Goal: Find specific page/section: Find specific page/section

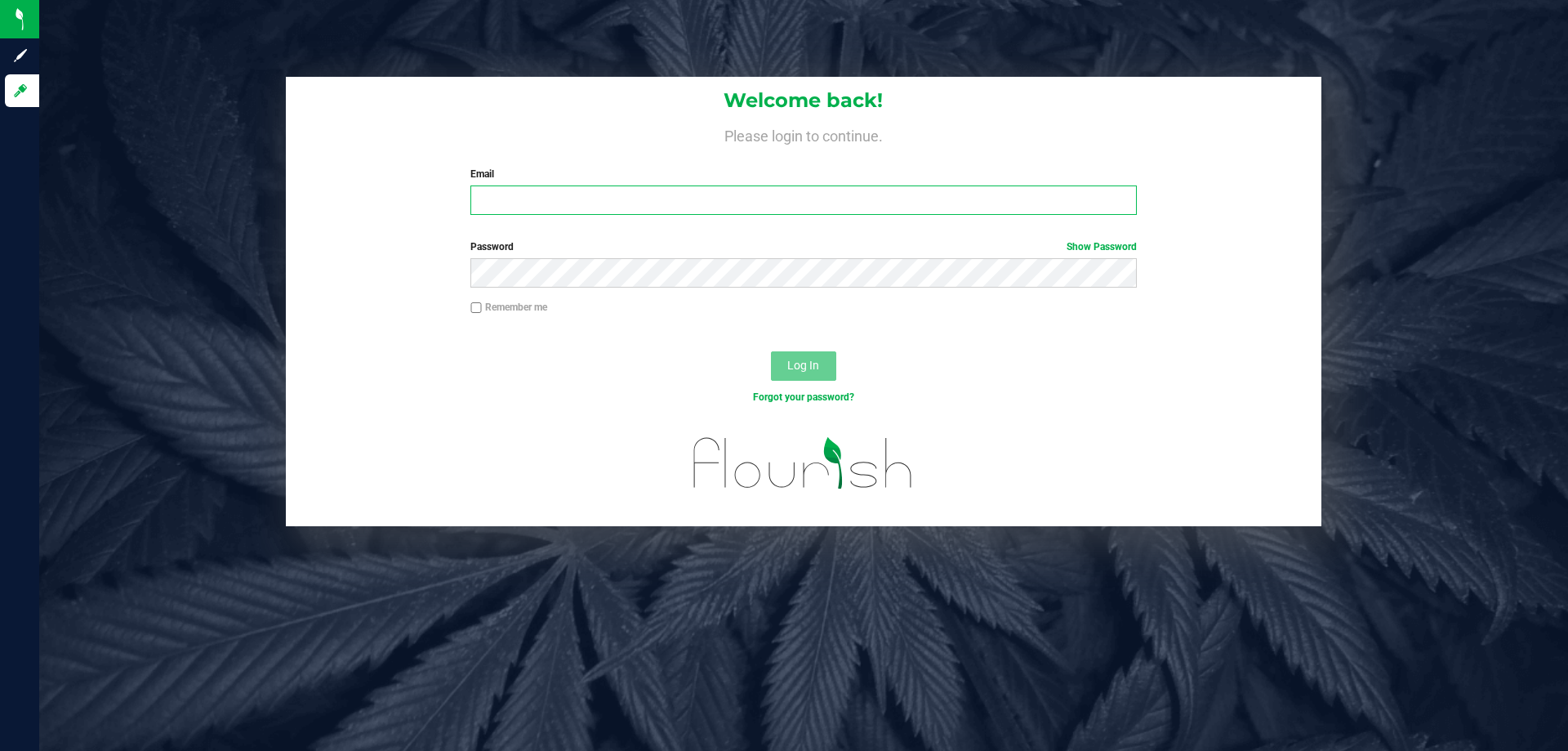
click at [521, 193] on input "Email" at bounding box center [803, 200] width 665 height 30
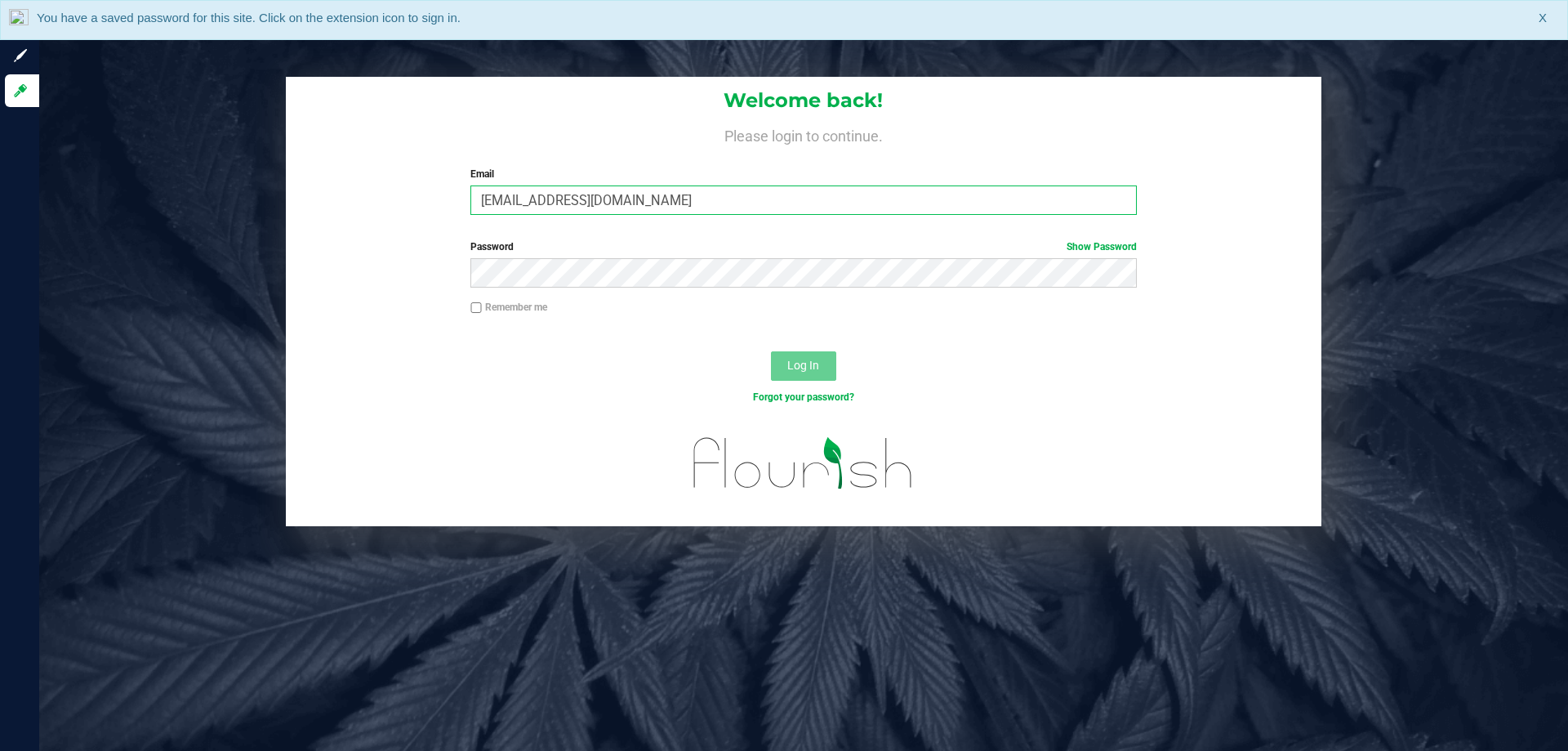
type input "[EMAIL_ADDRESS][DOMAIN_NAME]"
click at [771, 351] on button "Log In" at bounding box center [804, 366] width 65 height 30
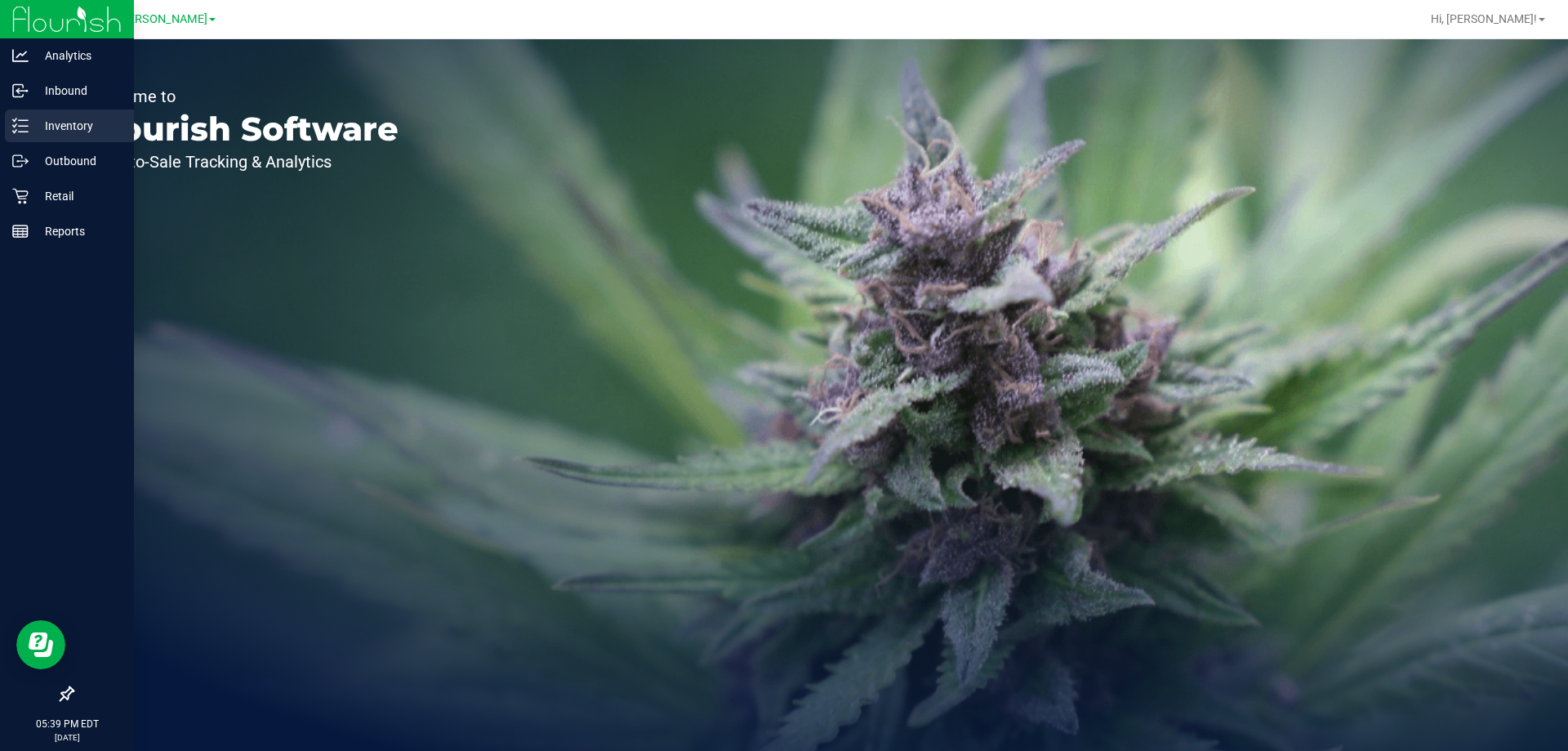
click at [5, 125] on div "Inventory" at bounding box center [69, 126] width 129 height 33
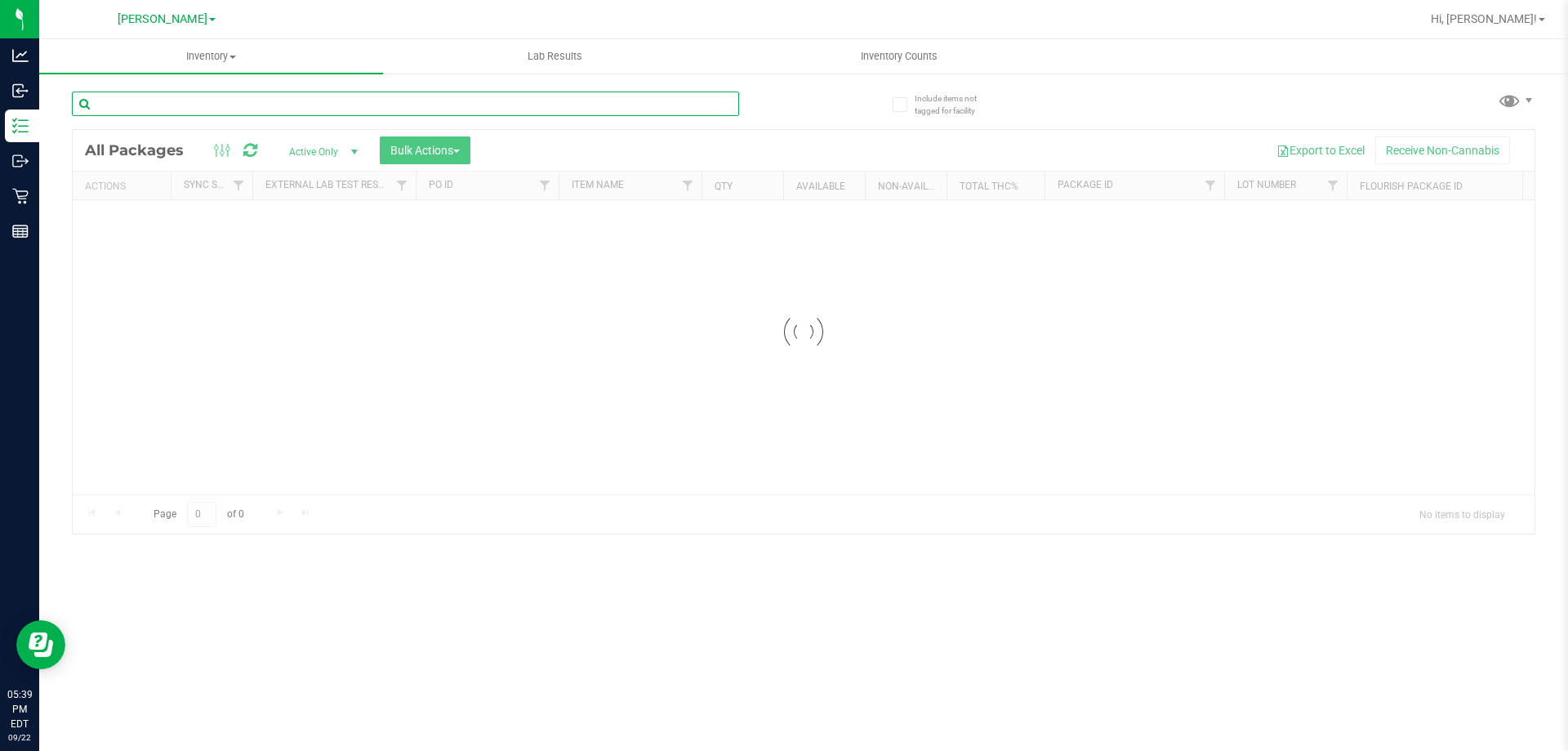
click at [200, 99] on input "text" at bounding box center [405, 104] width 667 height 25
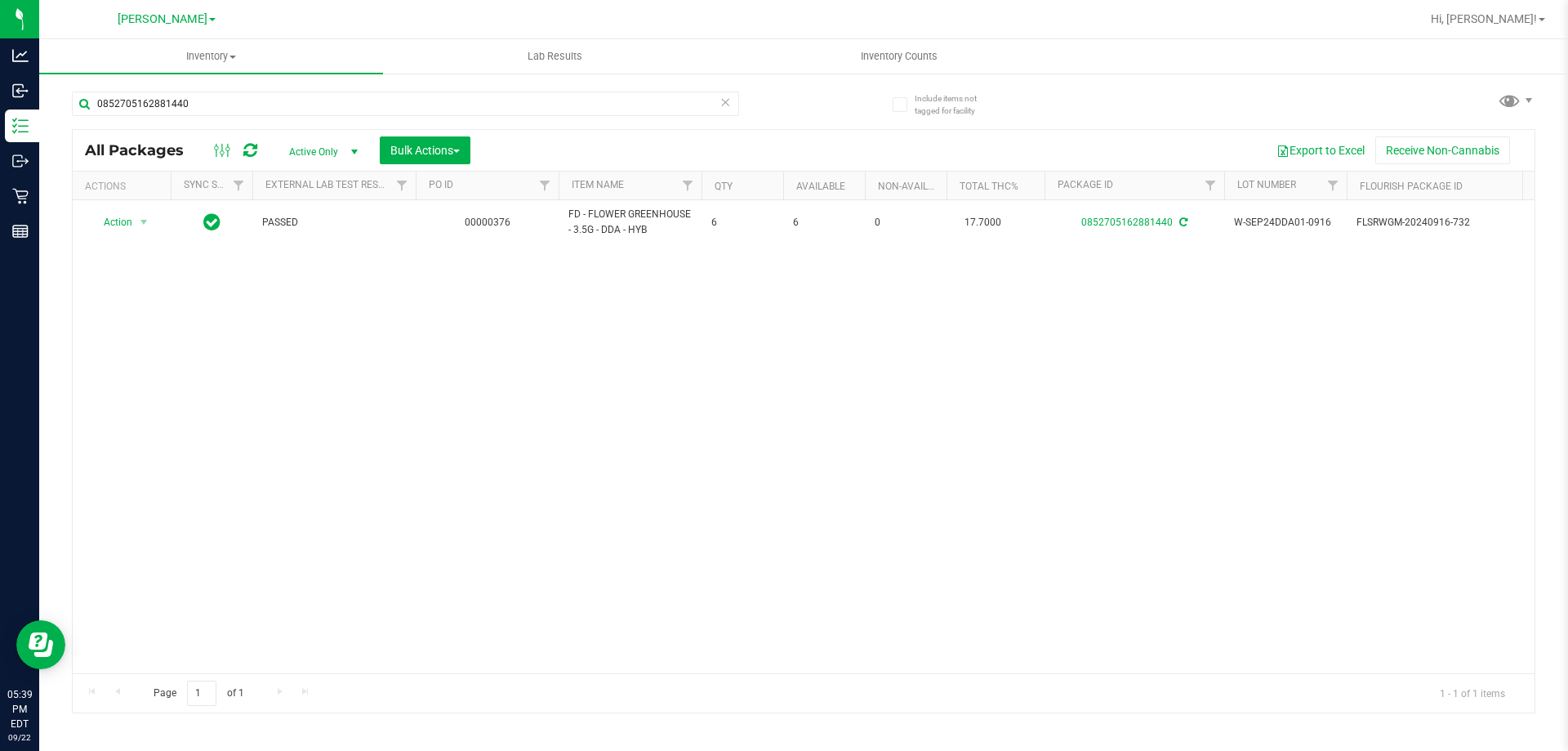
click at [374, 271] on div "Action Action Adjust qty Create package Edit attributes Global inventory Locate…" at bounding box center [804, 436] width 1461 height 472
click at [224, 91] on input "0852705162881440" at bounding box center [405, 104] width 667 height 25
paste input "SN250728DC1-0804"
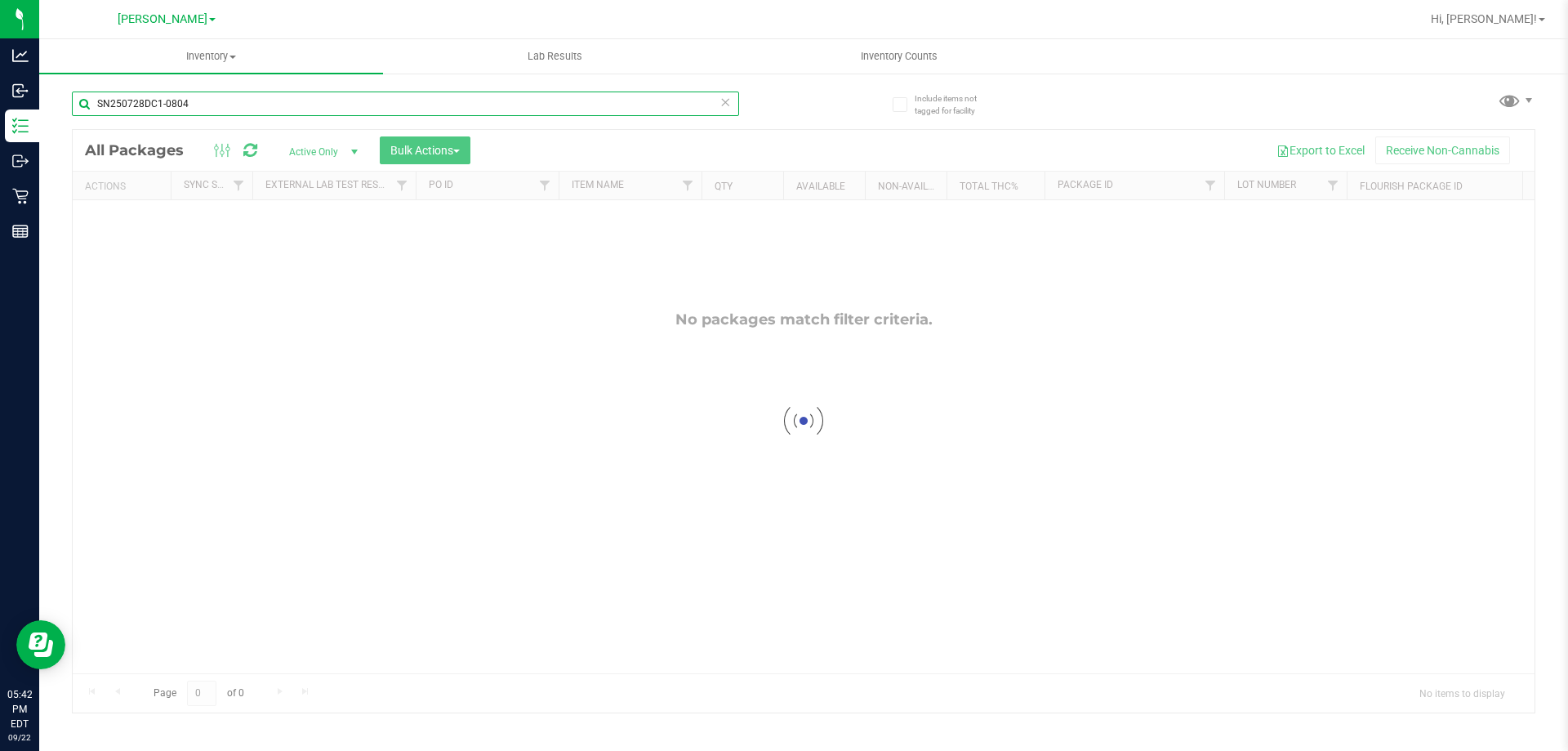
type input "SN250728DC1-0804"
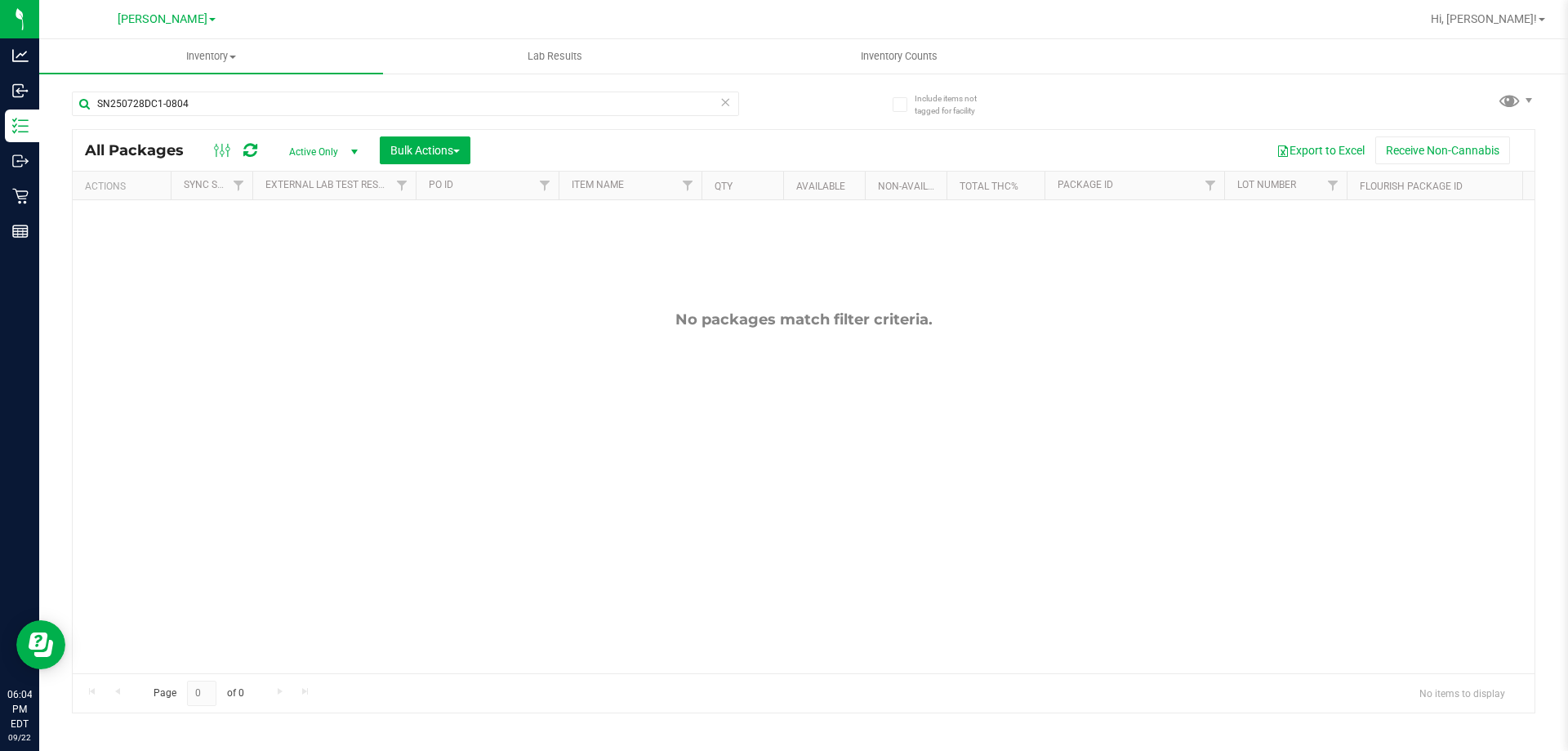
click at [265, 279] on div "No packages match filter criteria." at bounding box center [804, 491] width 1461 height 583
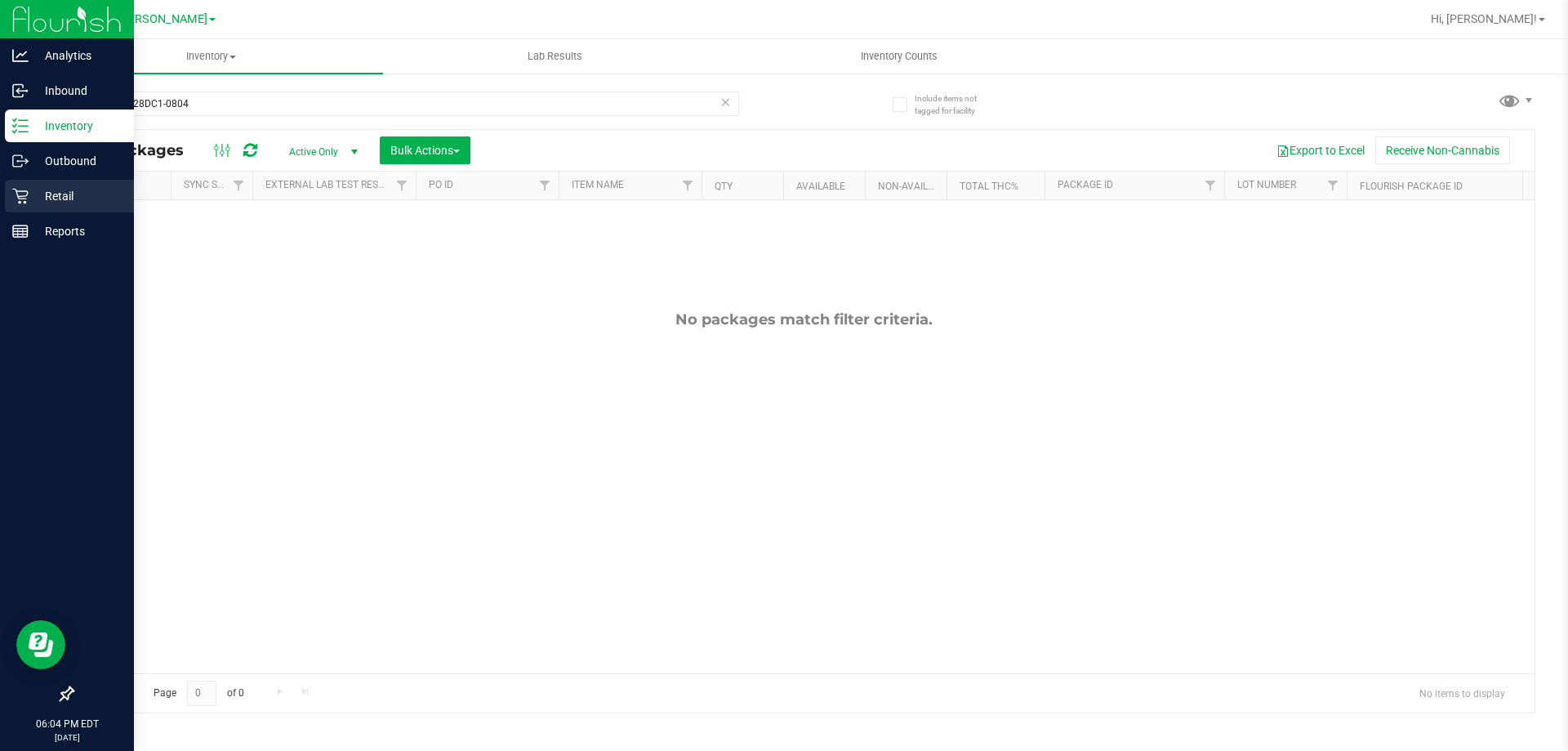
click at [0, 195] on link "Retail" at bounding box center [66, 197] width 133 height 36
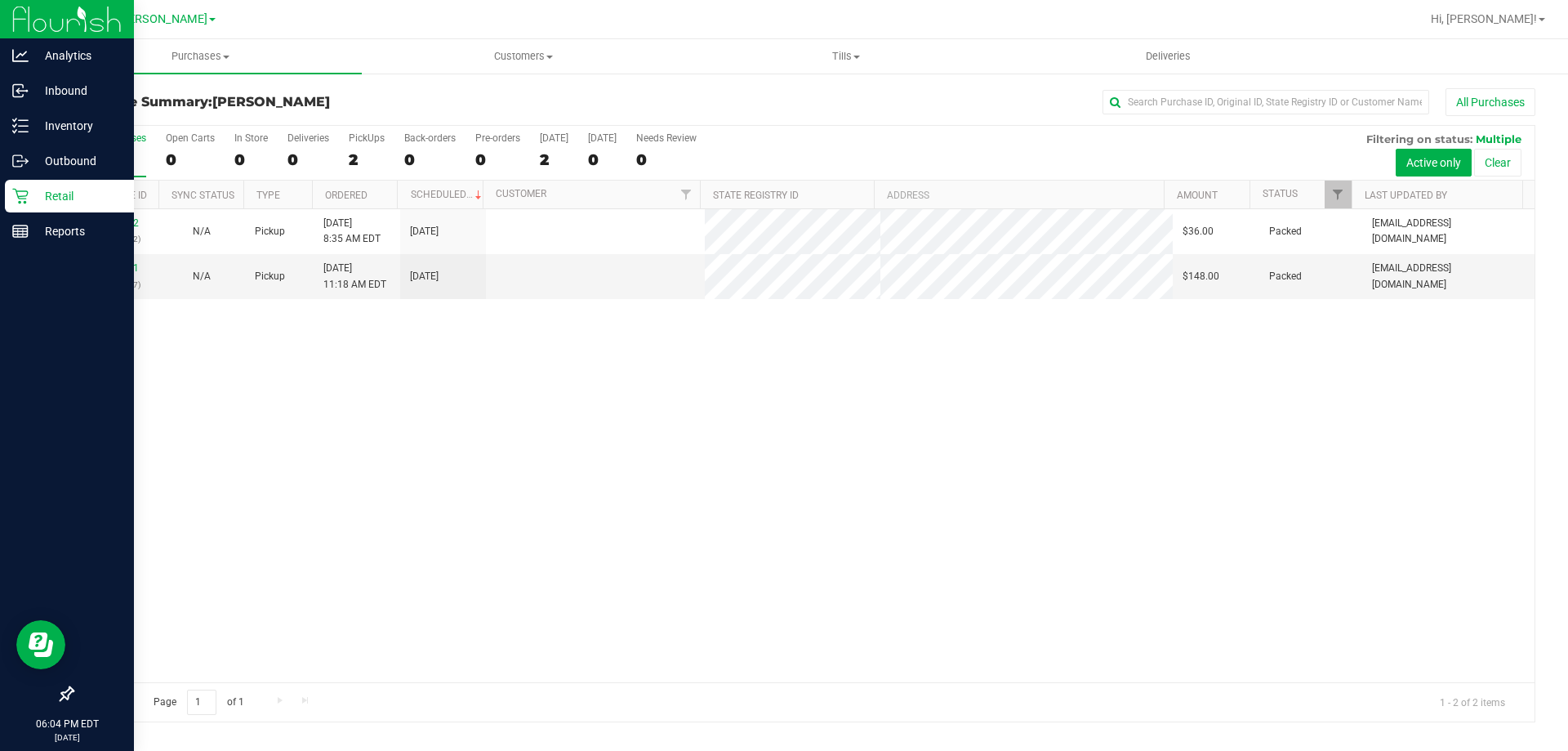
click at [669, 416] on div "11986342 (326633832) N/A Pickup [DATE] 8:35 AM EDT 9/22/2025 $36.00 Packed [EMA…" at bounding box center [804, 446] width 1461 height 472
click at [35, 95] on p "Inbound" at bounding box center [78, 90] width 98 height 19
